Goal: Check status: Check status

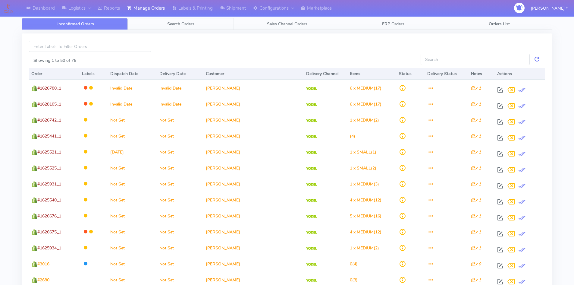
click at [173, 21] on link "Search Orders" at bounding box center [181, 24] width 106 height 12
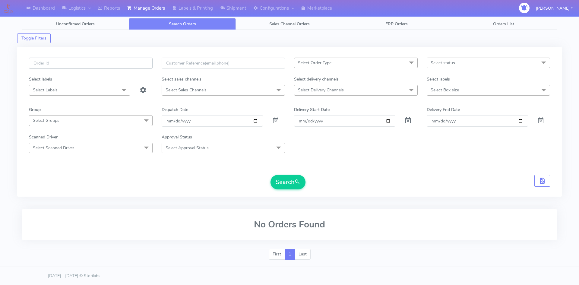
click at [98, 66] on input "text" at bounding box center [91, 63] width 124 height 11
click at [93, 66] on input "text" at bounding box center [91, 63] width 124 height 11
drag, startPoint x: 53, startPoint y: 63, endPoint x: 36, endPoint y: 62, distance: 16.6
click at [36, 62] on input "#1602067_1" at bounding box center [91, 63] width 124 height 11
paste input "593584"
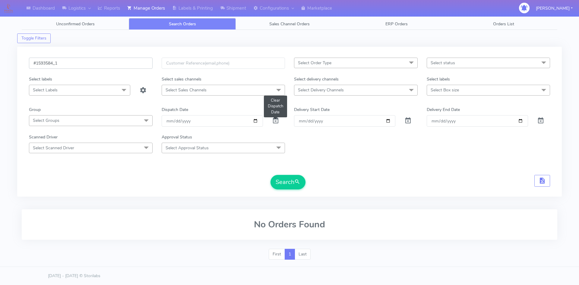
type input "#1593584_1"
click at [276, 121] on span at bounding box center [275, 122] width 7 height 6
click at [294, 183] on button "Search" at bounding box center [287, 182] width 35 height 14
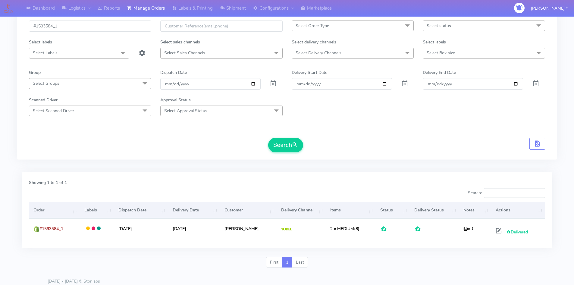
scroll to position [42, 0]
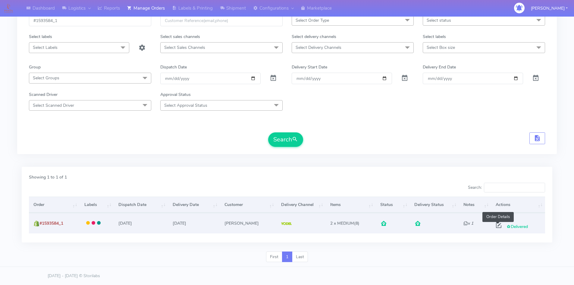
click at [494, 225] on span at bounding box center [498, 227] width 11 height 6
select select "5"
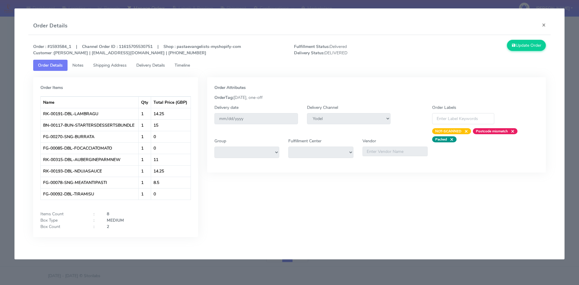
click at [151, 66] on span "Delivery Details" at bounding box center [150, 65] width 29 height 6
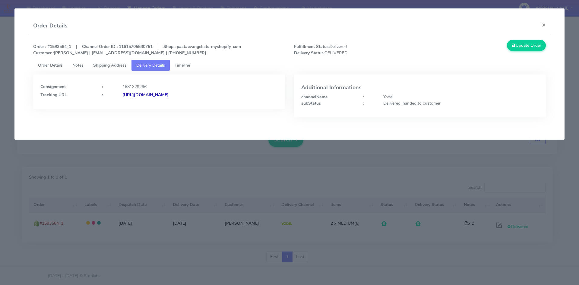
click at [125, 64] on span "Shipping Address" at bounding box center [109, 65] width 33 height 6
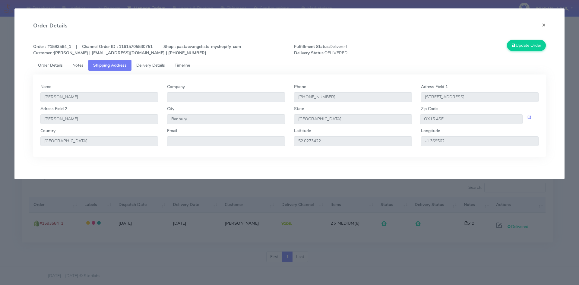
click at [187, 64] on span "Timeline" at bounding box center [181, 65] width 15 height 6
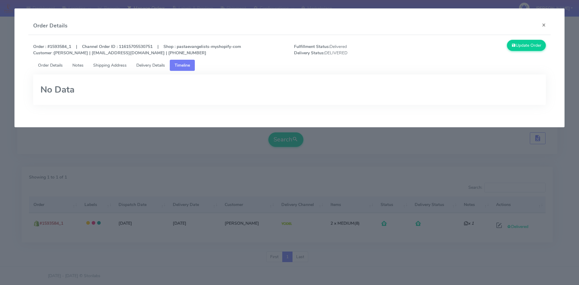
click at [83, 62] on span "Notes" at bounding box center [77, 65] width 11 height 6
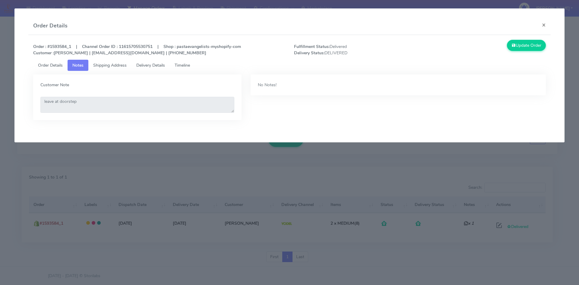
click at [128, 61] on link "Shipping Address" at bounding box center [109, 65] width 43 height 11
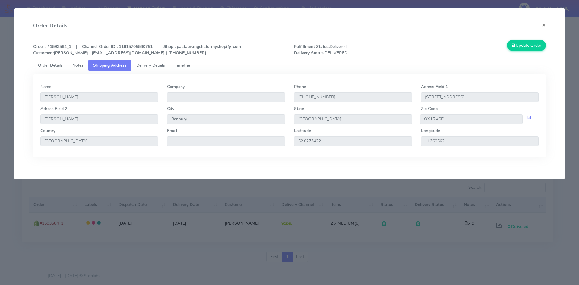
click at [158, 61] on link "Delivery Details" at bounding box center [150, 65] width 38 height 11
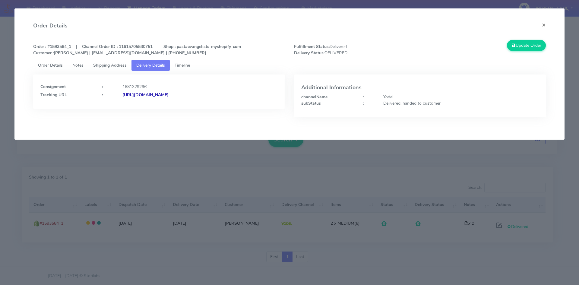
click at [187, 61] on link "Timeline" at bounding box center [182, 65] width 25 height 11
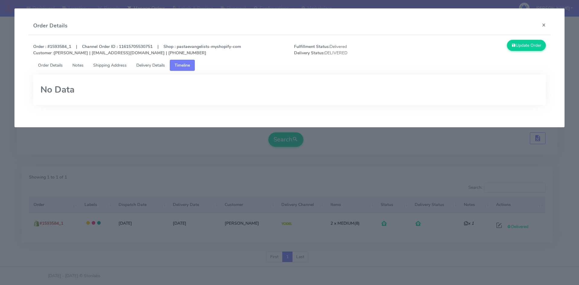
drag, startPoint x: 48, startPoint y: 65, endPoint x: 53, endPoint y: 64, distance: 5.5
click at [49, 65] on span "Order Details" at bounding box center [50, 65] width 25 height 6
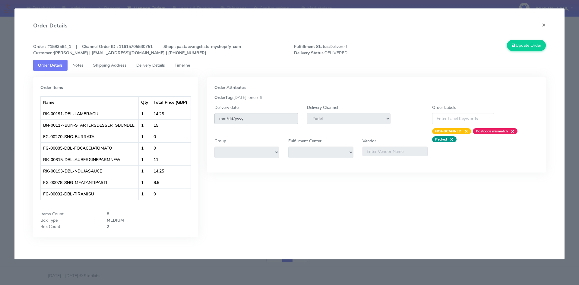
drag, startPoint x: 246, startPoint y: 118, endPoint x: 253, endPoint y: 121, distance: 6.9
click at [250, 120] on input "[DATE]" at bounding box center [255, 118] width 83 height 11
click at [382, 276] on modal-container "Order Details × Order : #1593584_1 | Channel Order ID : 11615705530751 | Shop :…" at bounding box center [289, 142] width 579 height 285
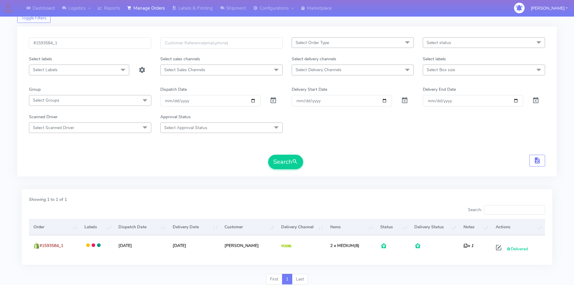
scroll to position [0, 0]
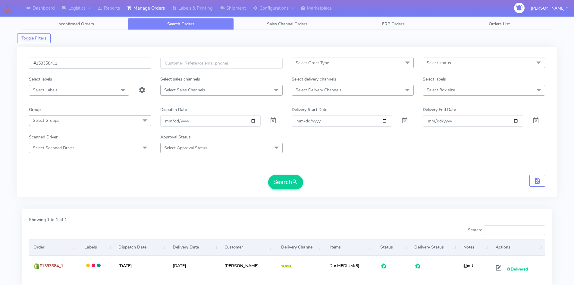
drag, startPoint x: 54, startPoint y: 63, endPoint x: 37, endPoint y: 63, distance: 16.9
click at [37, 63] on input "#1593584_1" at bounding box center [90, 63] width 122 height 11
paste input "601110"
type input "#1601110_1"
click at [284, 185] on button "Search" at bounding box center [285, 182] width 35 height 14
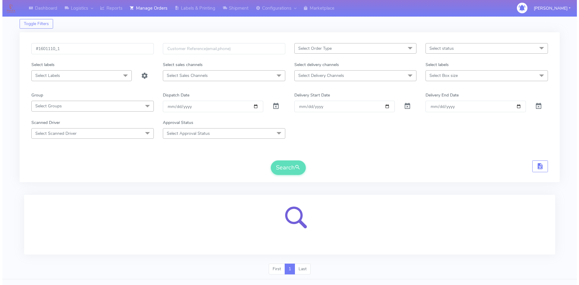
scroll to position [27, 0]
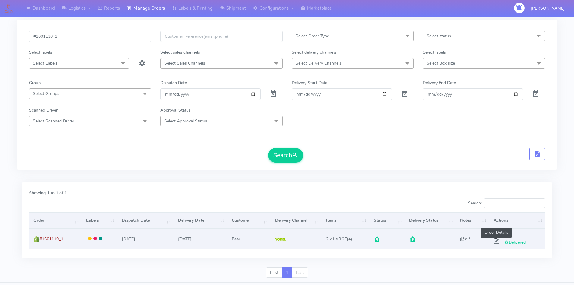
click at [494, 240] on span at bounding box center [496, 242] width 11 height 6
select select "5"
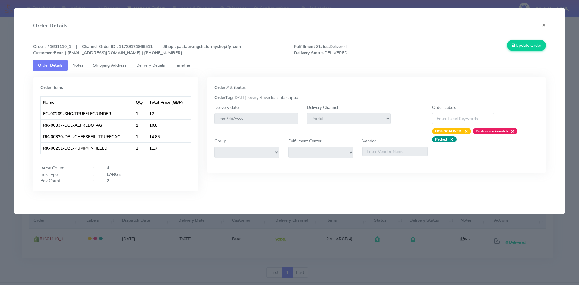
click at [108, 64] on span "Shipping Address" at bounding box center [109, 65] width 33 height 6
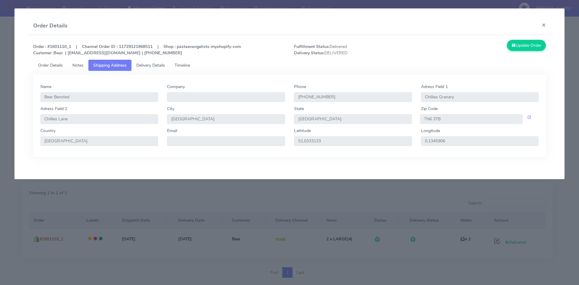
click at [81, 64] on span "Notes" at bounding box center [77, 65] width 11 height 6
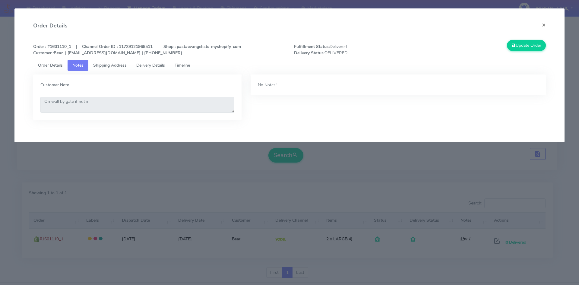
click at [155, 61] on link "Delivery Details" at bounding box center [150, 65] width 38 height 11
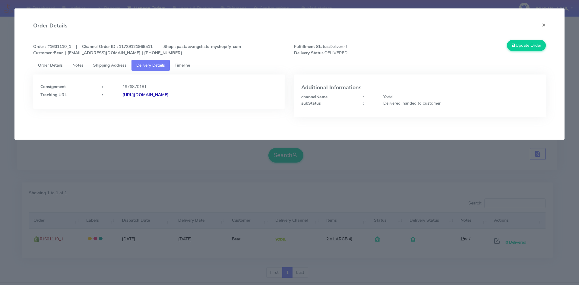
click at [182, 64] on span "Timeline" at bounding box center [181, 65] width 15 height 6
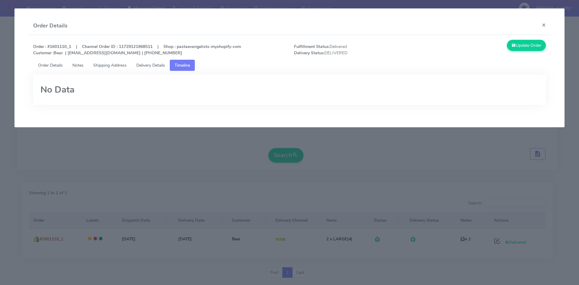
click at [52, 63] on span "Order Details" at bounding box center [50, 65] width 25 height 6
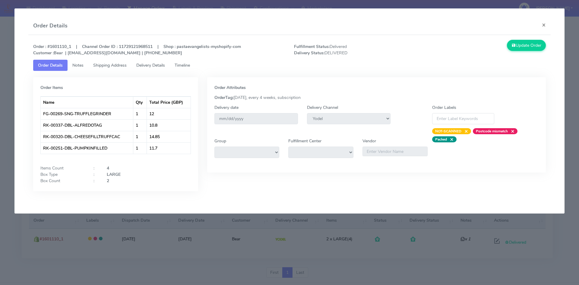
click at [75, 65] on span "Notes" at bounding box center [77, 65] width 11 height 6
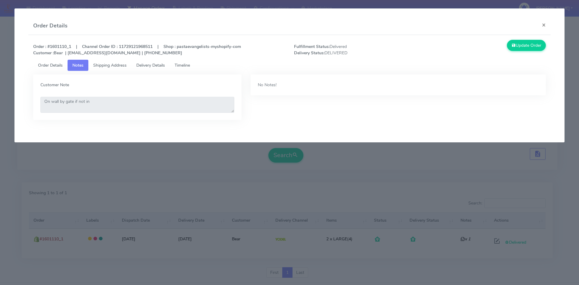
click at [52, 61] on link "Order Details" at bounding box center [50, 65] width 34 height 11
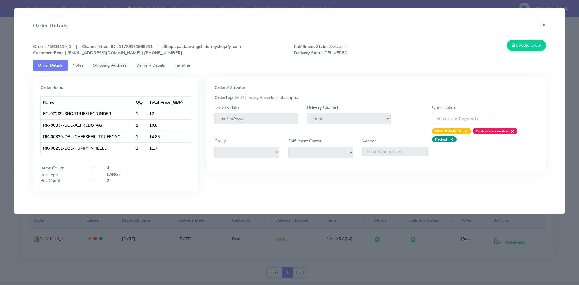
click at [192, 68] on link "Timeline" at bounding box center [182, 65] width 25 height 11
